Goal: Information Seeking & Learning: Understand process/instructions

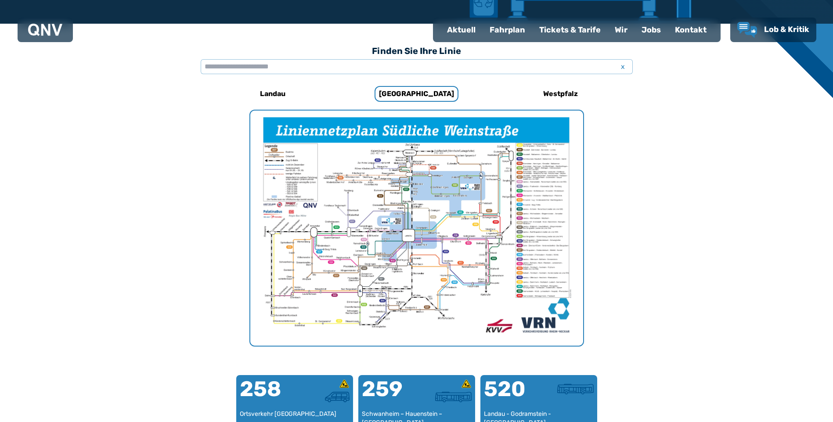
click at [526, 29] on div "Fahrplan" at bounding box center [507, 29] width 50 height 23
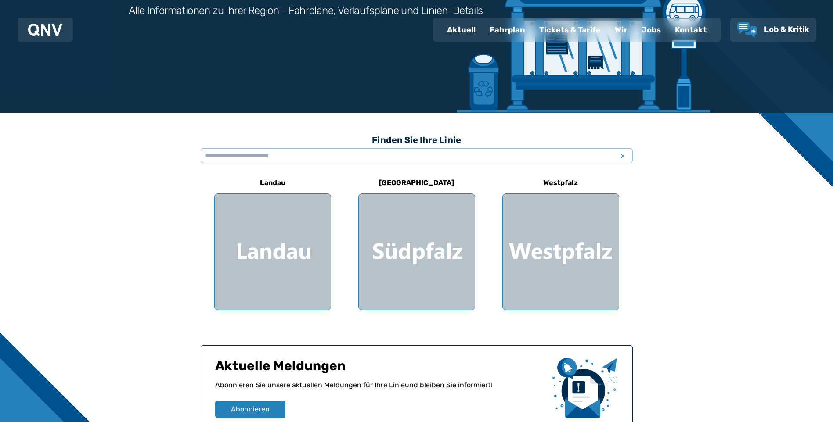
scroll to position [55, 0]
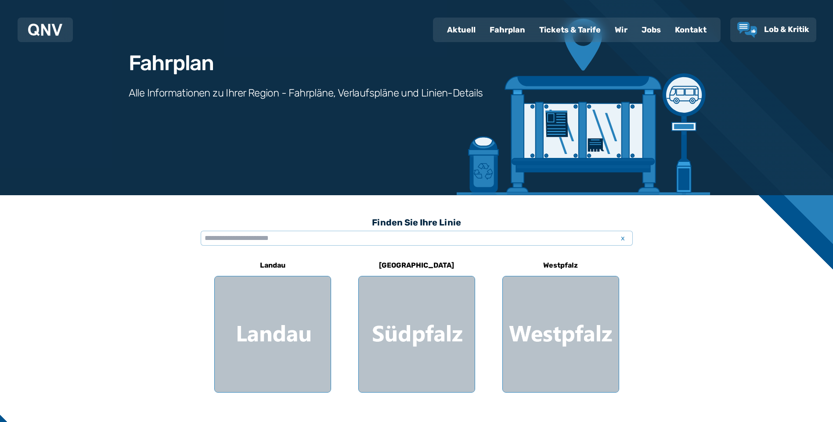
click at [516, 28] on div "Fahrplan" at bounding box center [507, 29] width 50 height 23
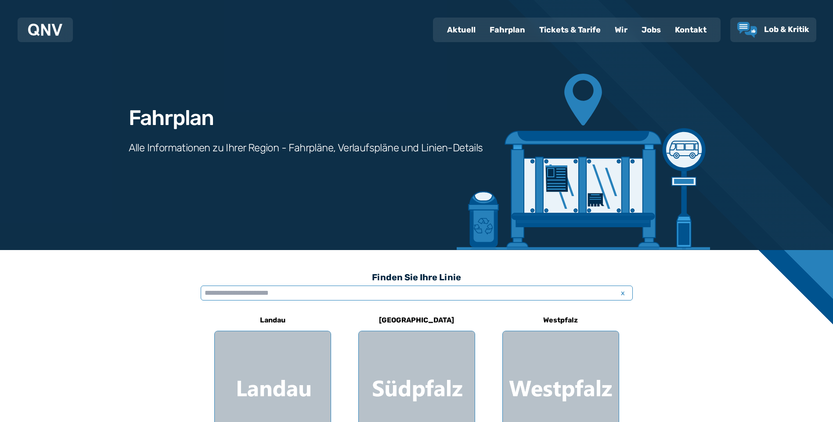
click at [272, 293] on input "text" at bounding box center [417, 293] width 432 height 15
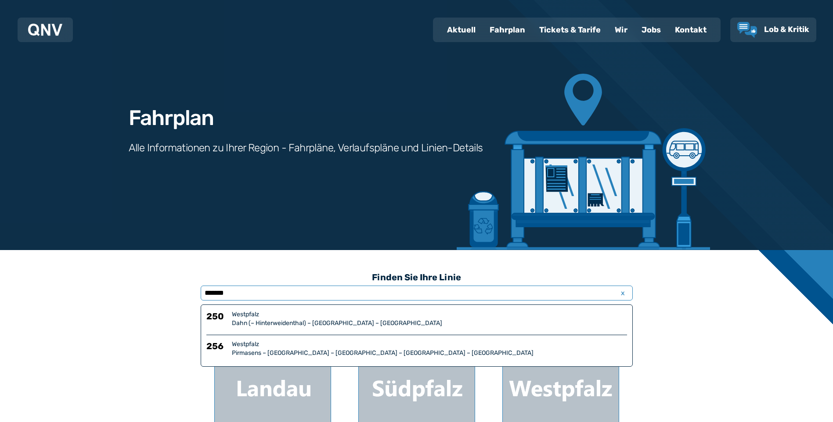
type input "*******"
click at [327, 320] on div "Dahn (– Hinterweidenthal) – [GEOGRAPHIC_DATA] – [GEOGRAPHIC_DATA]" at bounding box center [429, 323] width 395 height 9
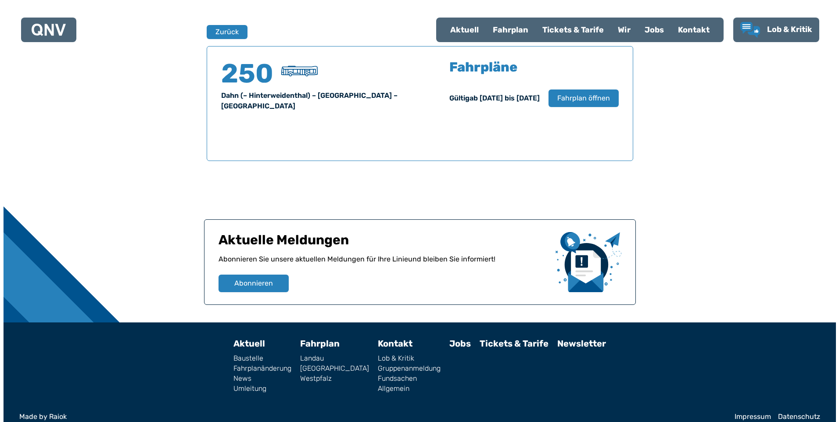
scroll to position [578, 0]
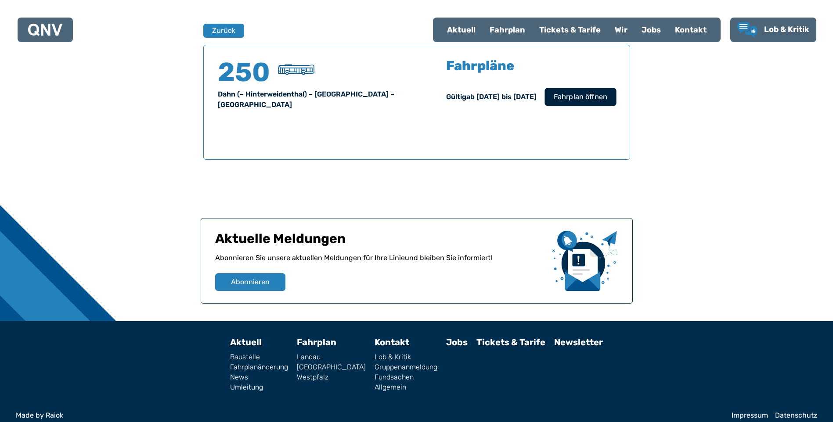
click at [572, 98] on span "Fahrplan öffnen" at bounding box center [580, 97] width 54 height 11
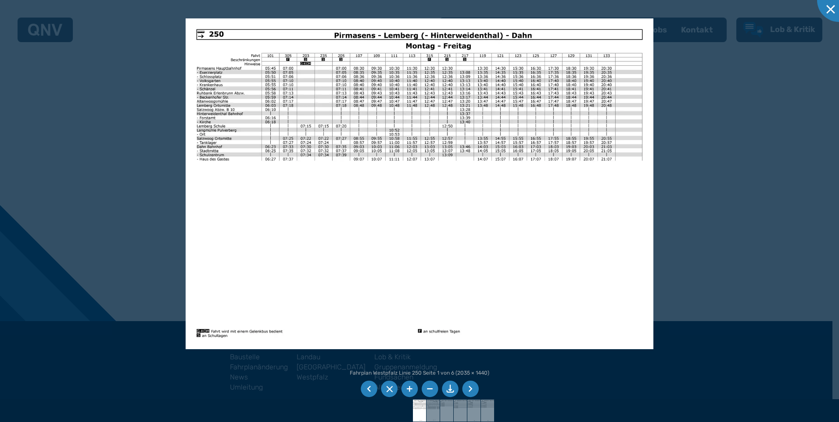
click at [414, 387] on li at bounding box center [409, 389] width 17 height 17
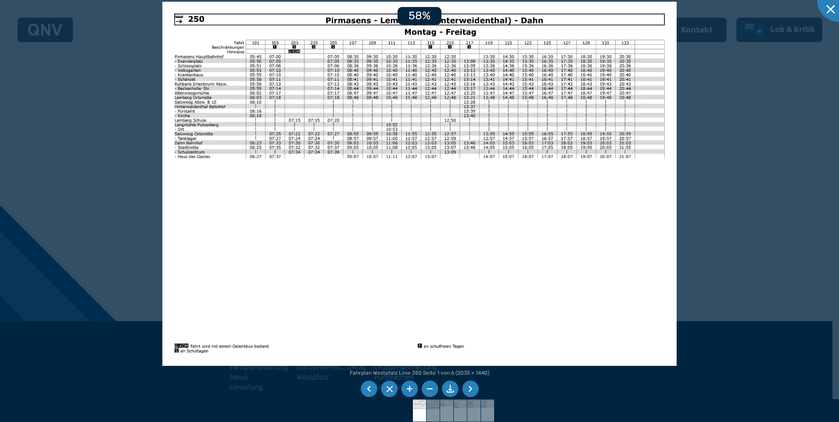
click at [414, 387] on li at bounding box center [409, 389] width 17 height 17
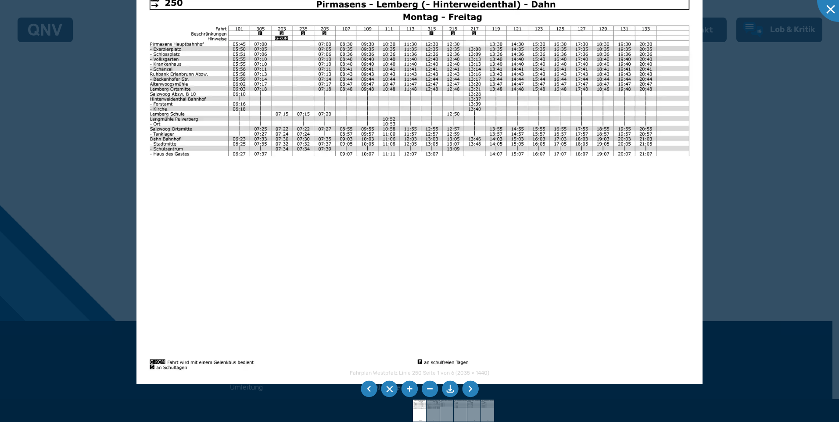
click at [414, 387] on li at bounding box center [409, 389] width 17 height 17
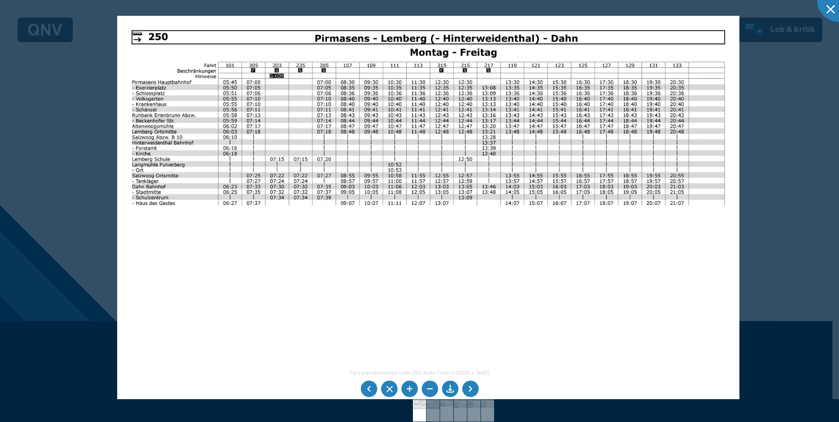
click at [365, 216] on img at bounding box center [428, 236] width 623 height 441
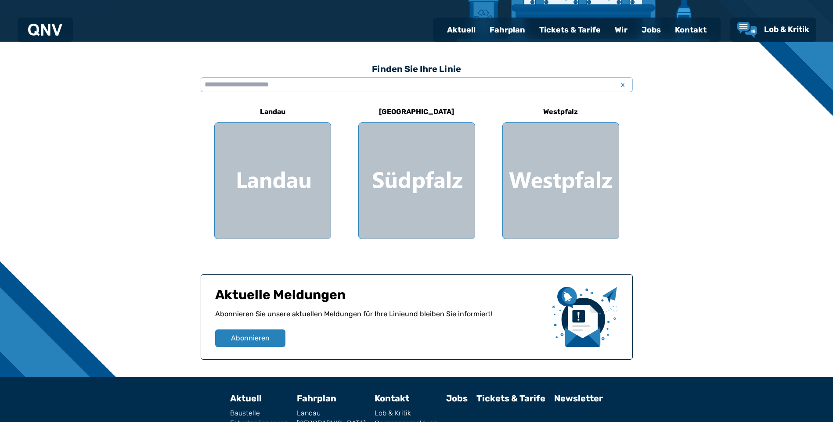
scroll to position [274, 0]
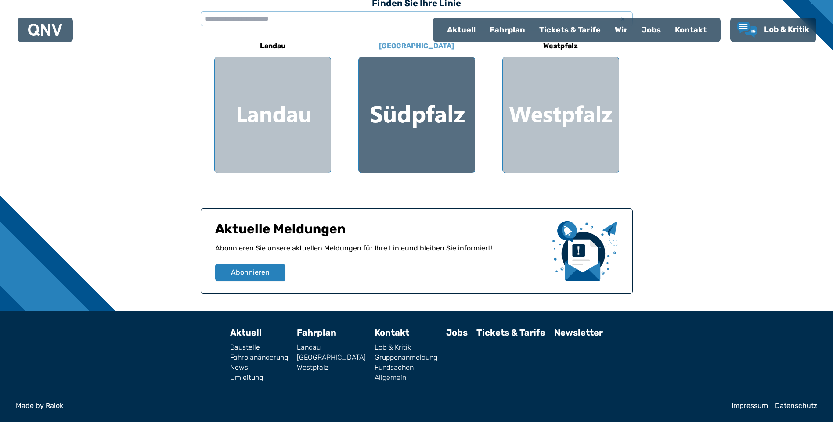
click at [420, 143] on div at bounding box center [417, 115] width 116 height 116
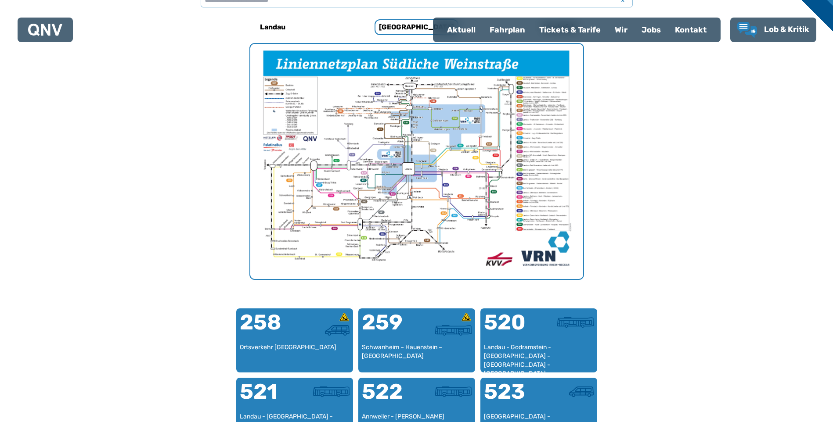
scroll to position [183, 0]
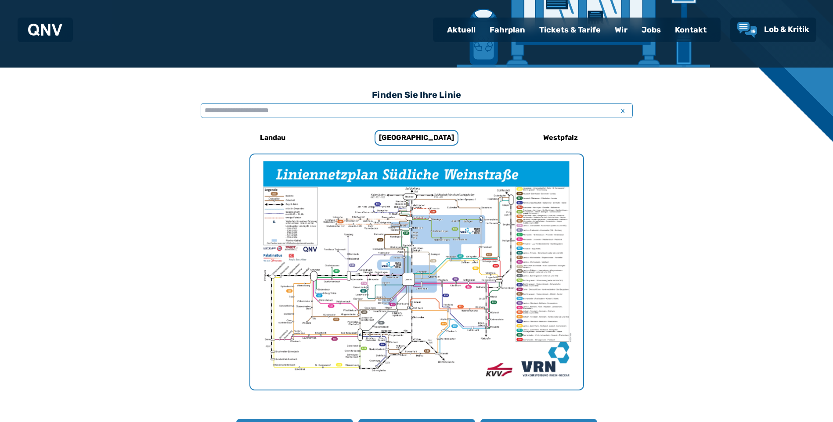
click at [293, 108] on input "text" at bounding box center [417, 110] width 432 height 15
click at [501, 32] on div "Fahrplan" at bounding box center [507, 29] width 50 height 23
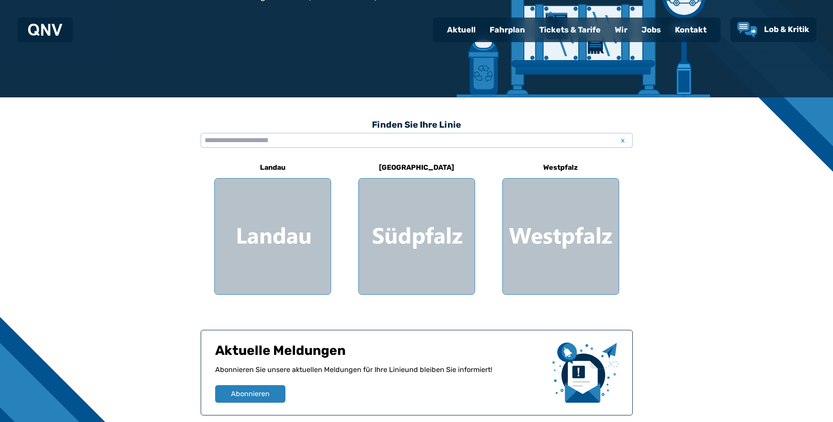
scroll to position [176, 0]
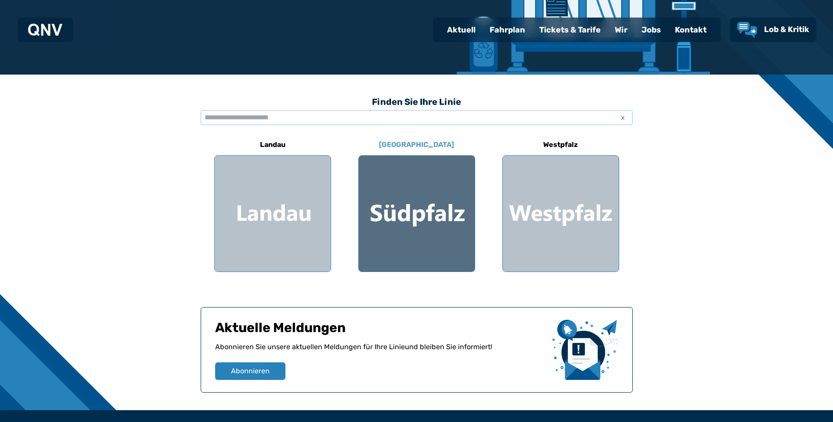
click at [422, 223] on div at bounding box center [417, 214] width 116 height 116
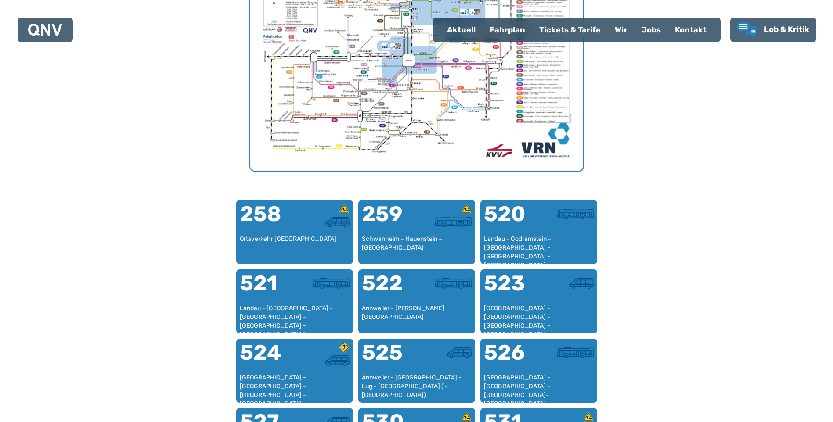
scroll to position [182, 0]
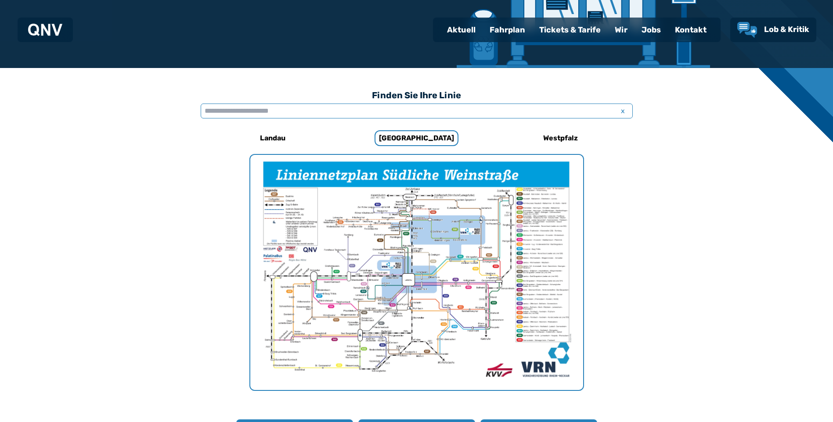
click at [279, 114] on input "text" at bounding box center [417, 111] width 432 height 15
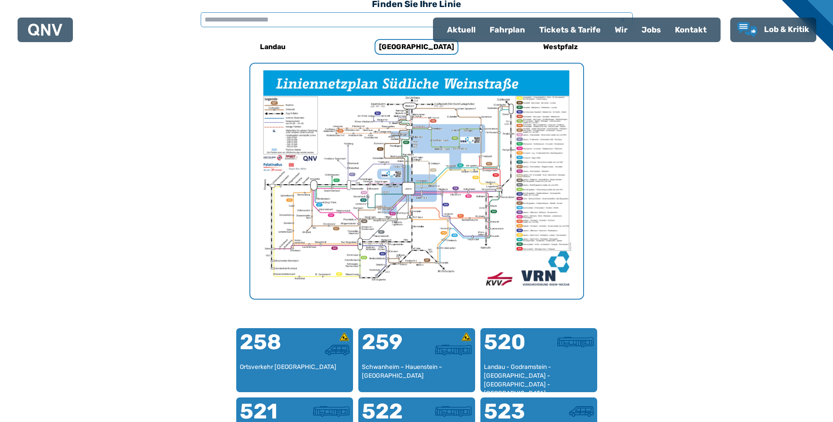
scroll to position [270, 0]
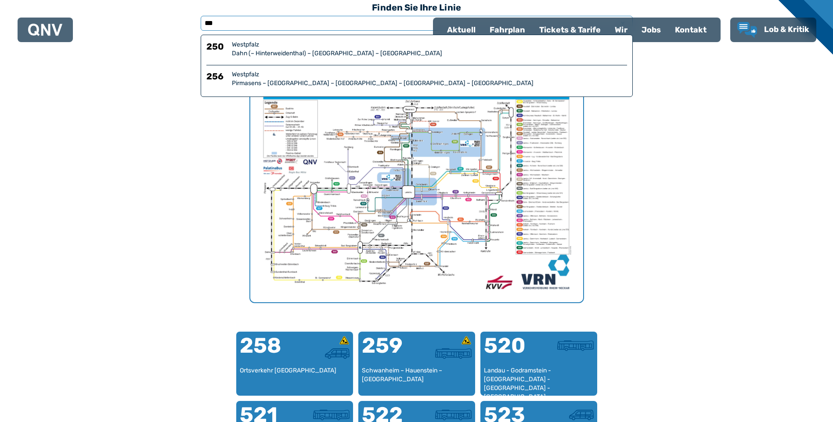
type input "***"
click at [313, 53] on div "Dahn (– Hinterweidenthal) – [GEOGRAPHIC_DATA] – [GEOGRAPHIC_DATA]" at bounding box center [429, 53] width 395 height 9
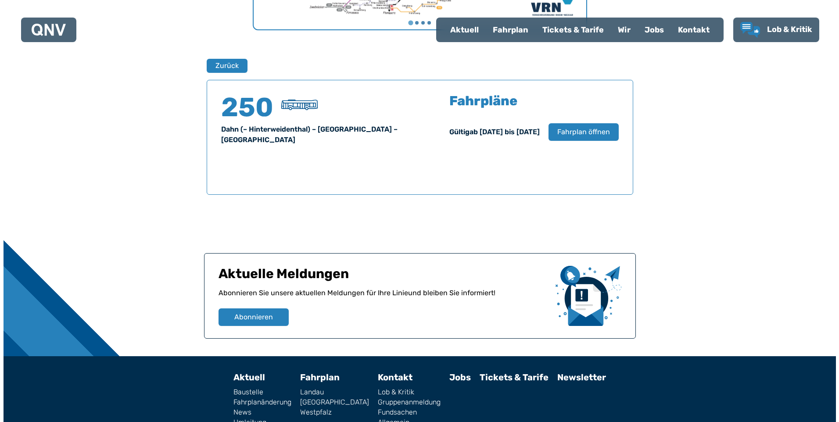
scroll to position [578, 0]
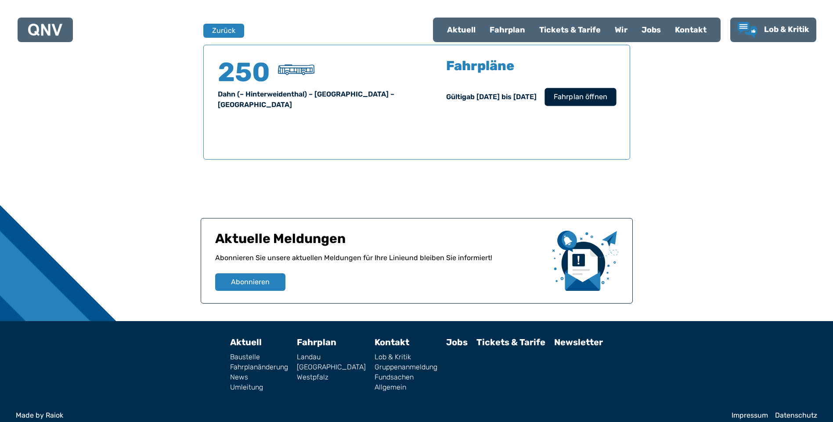
click at [562, 97] on span "Fahrplan öffnen" at bounding box center [580, 97] width 54 height 11
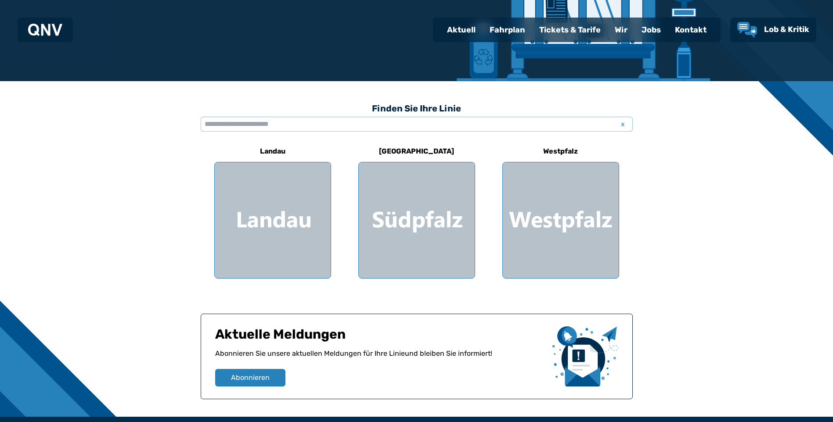
scroll to position [176, 0]
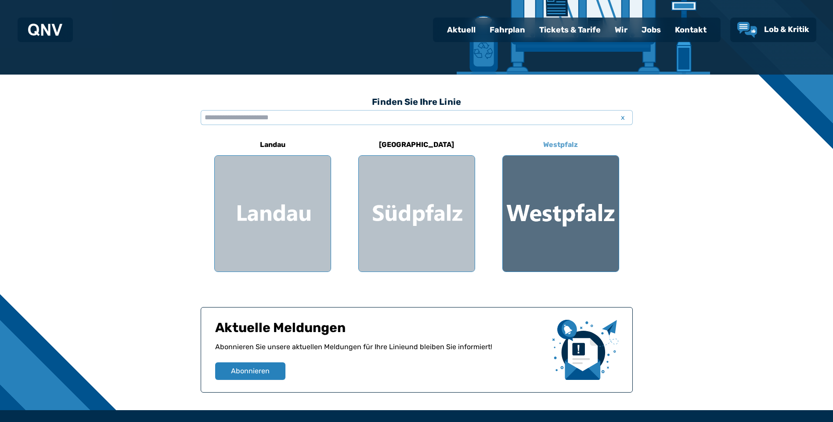
click at [581, 225] on div at bounding box center [561, 214] width 116 height 116
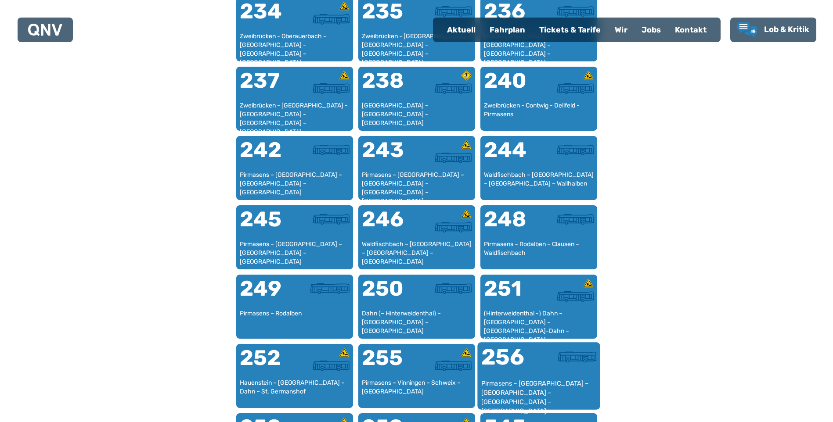
scroll to position [885, 0]
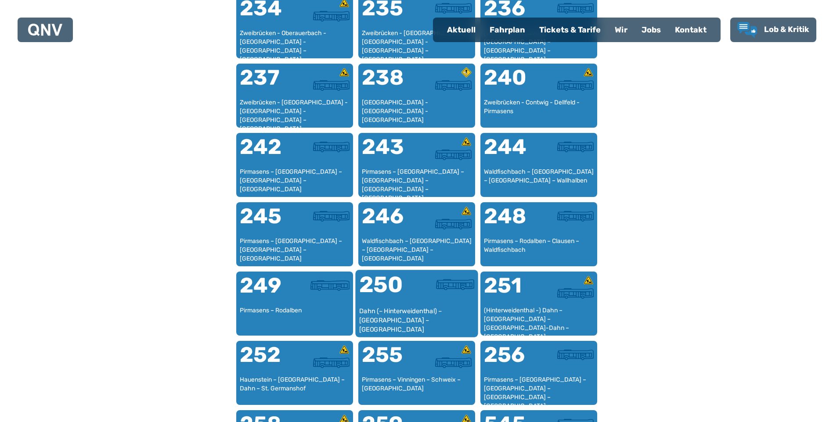
click at [441, 319] on div "Dahn (– Hinterweidenthal) – [GEOGRAPHIC_DATA] – [GEOGRAPHIC_DATA]" at bounding box center [416, 320] width 115 height 27
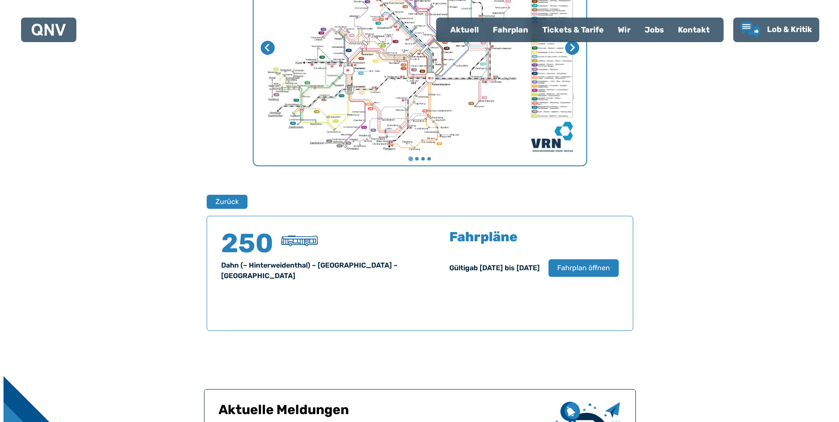
scroll to position [403, 0]
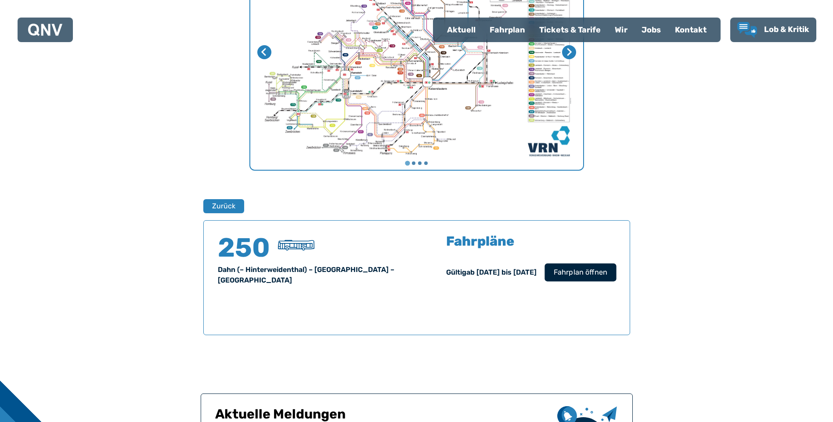
click at [562, 274] on span "Fahrplan öffnen" at bounding box center [580, 272] width 54 height 11
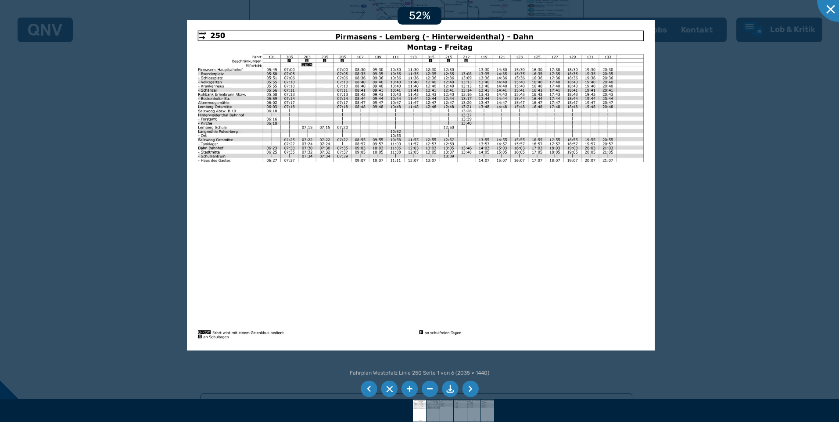
click at [486, 337] on img at bounding box center [421, 185] width 468 height 331
click at [466, 388] on li at bounding box center [470, 389] width 17 height 17
